Goal: Find contact information: Find contact information

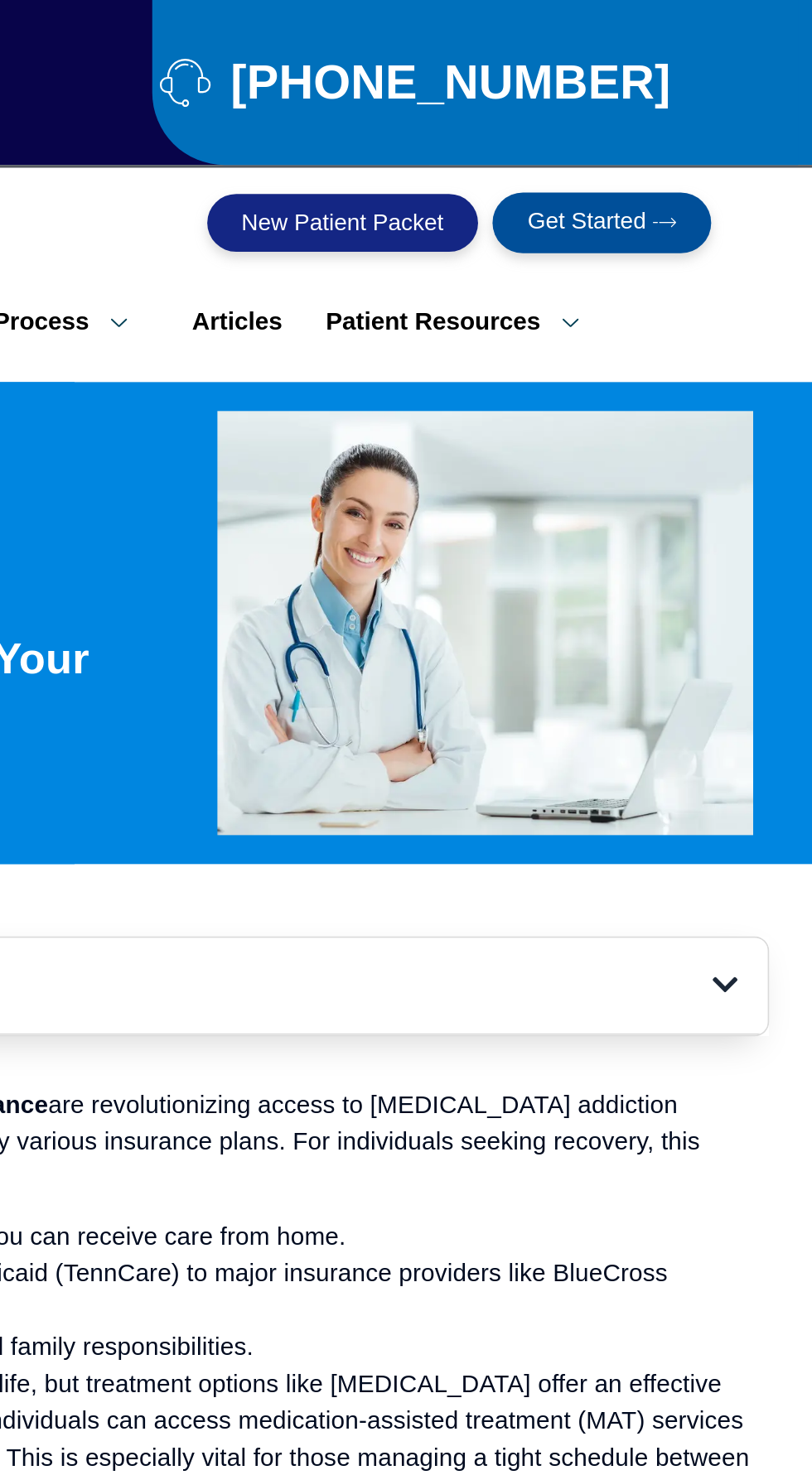
click at [691, 120] on span "Get Started" at bounding box center [683, 128] width 68 height 15
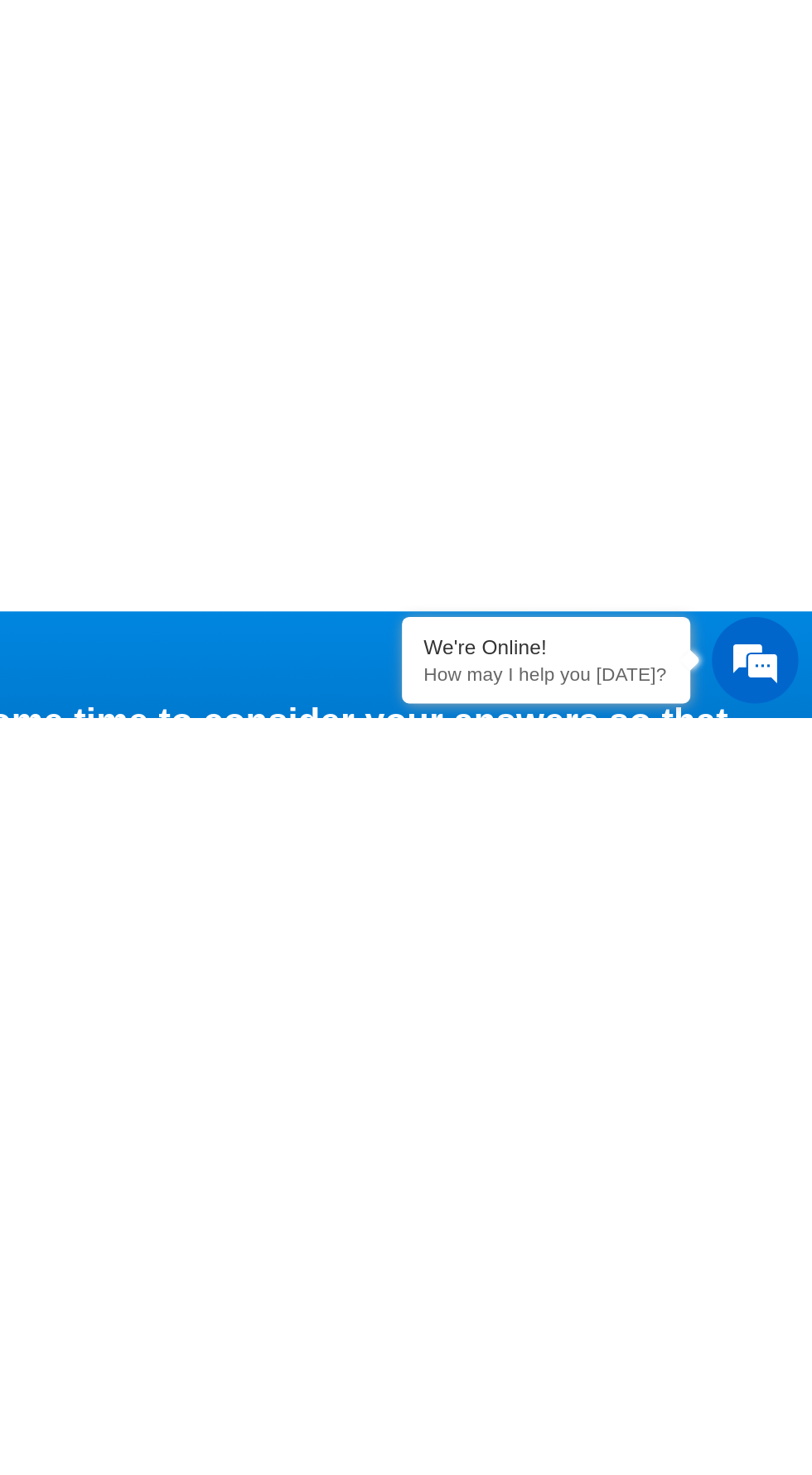
scroll to position [42, 0]
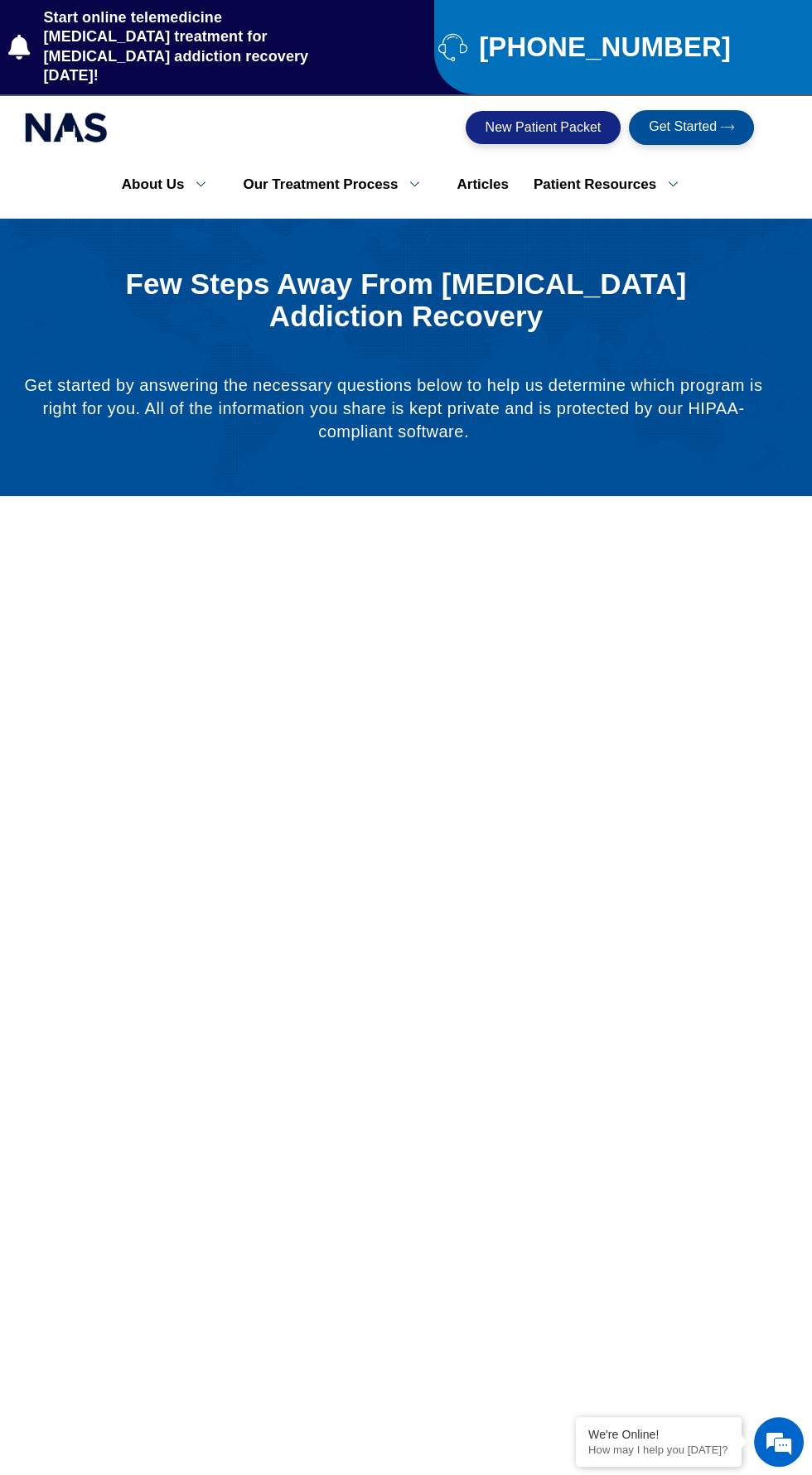
click at [572, 38] on span "[PHONE_NUMBER]" at bounding box center [602, 46] width 256 height 18
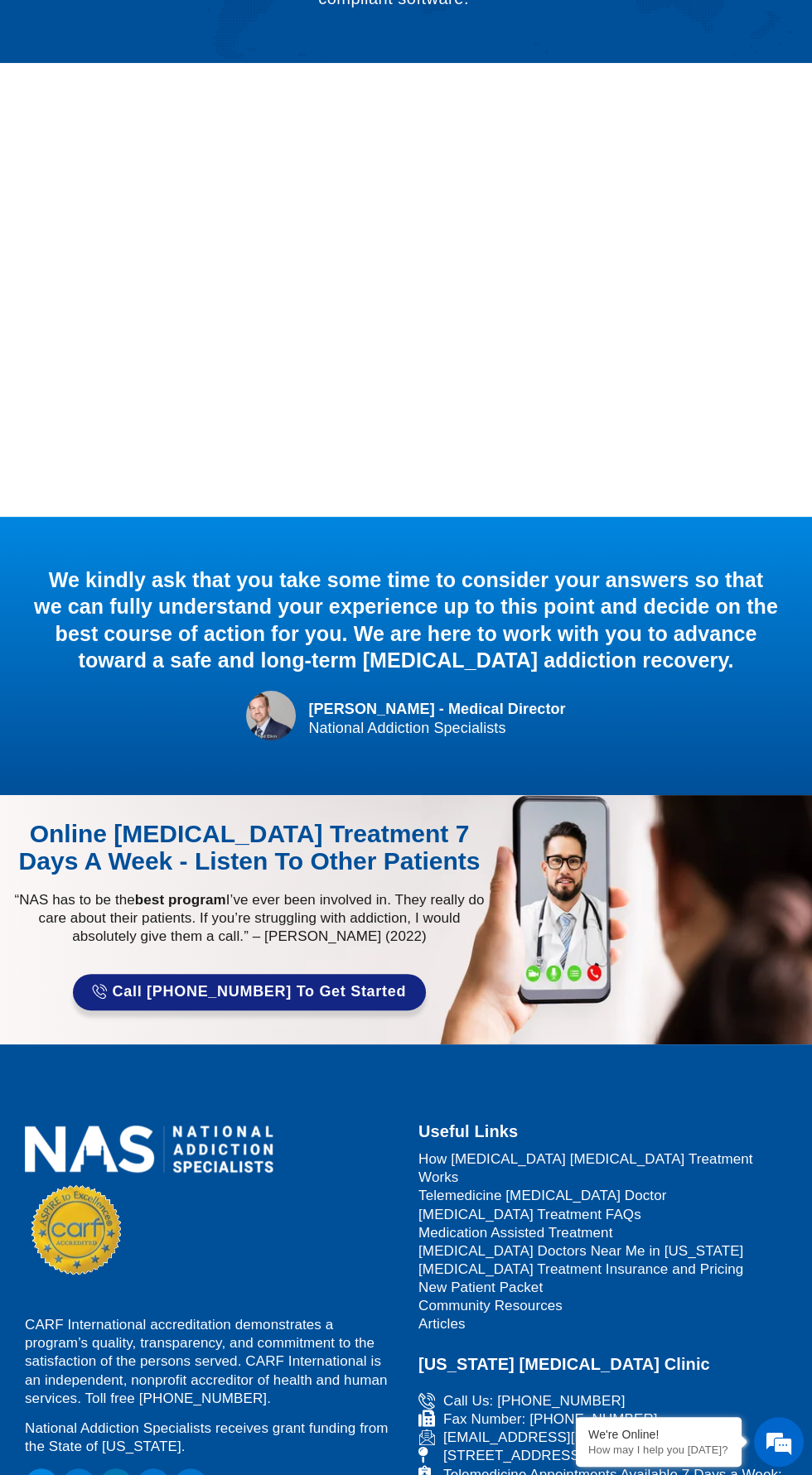
scroll to position [494, 0]
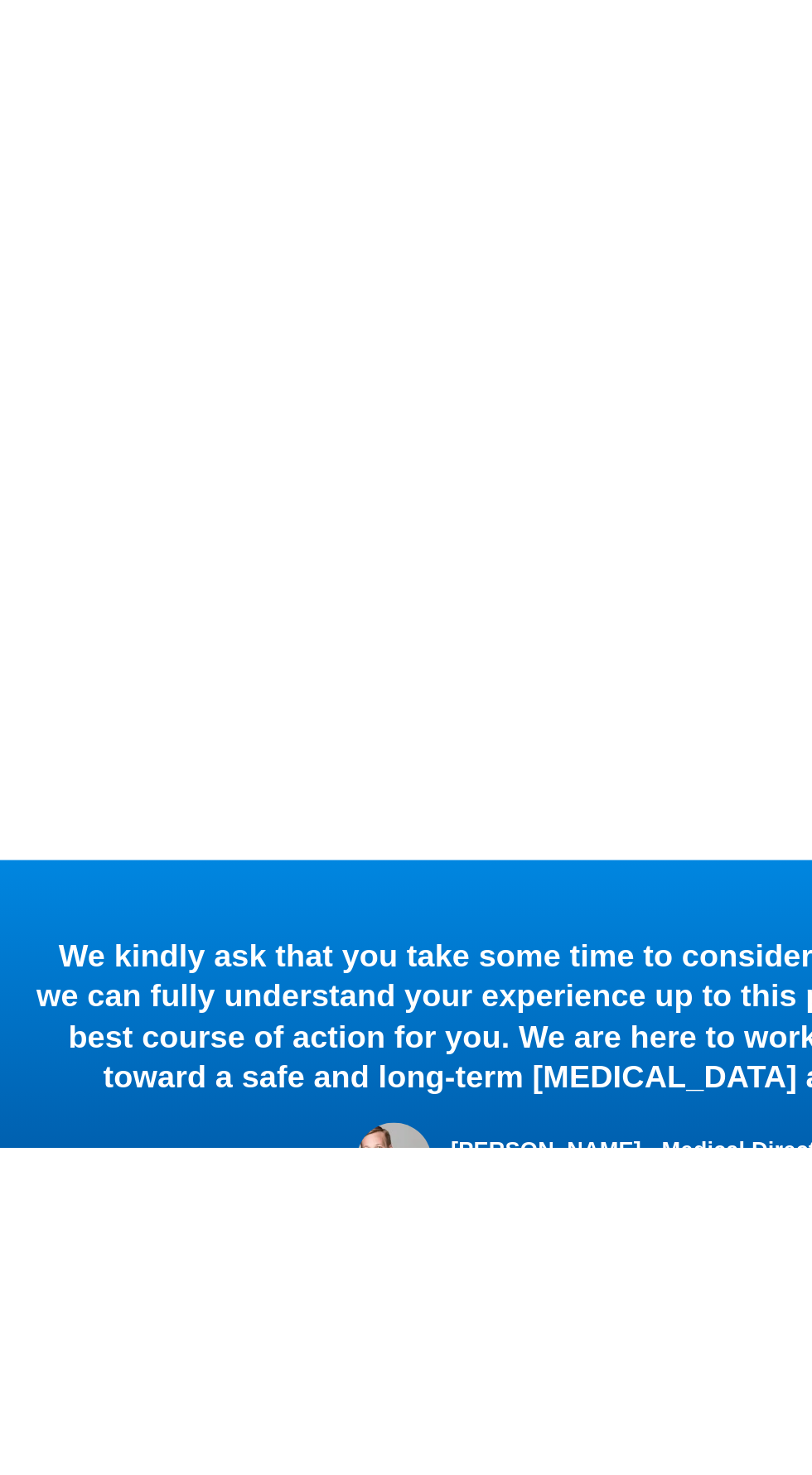
scroll to position [197, 0]
